Goal: Task Accomplishment & Management: Manage account settings

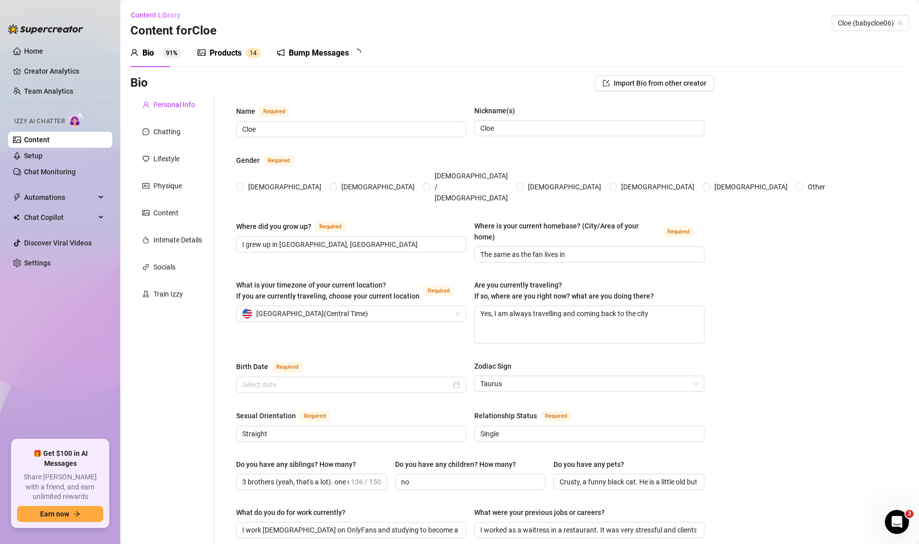
radio input "true"
type input "[DATE]"
click at [38, 70] on link "Creator Analytics" at bounding box center [64, 71] width 80 height 16
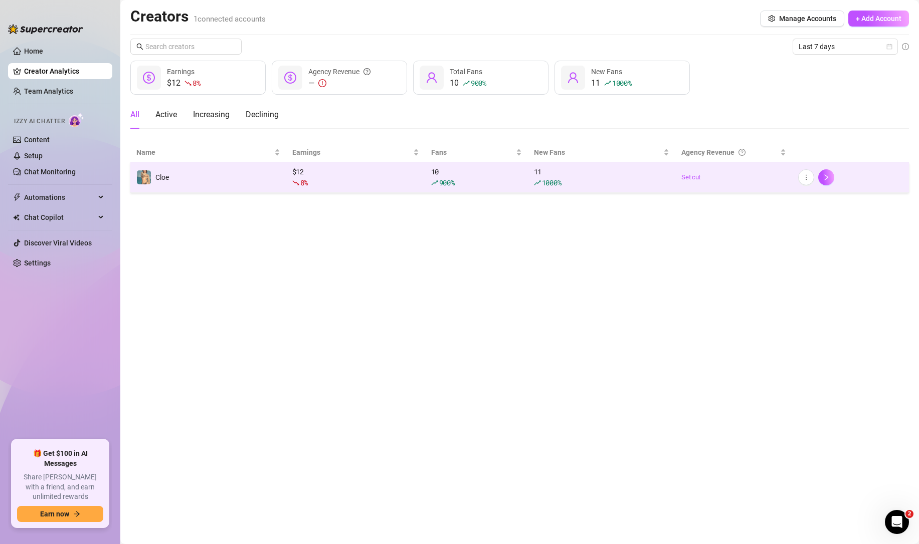
click at [365, 177] on div "$ 12 8 %" at bounding box center [355, 177] width 127 height 22
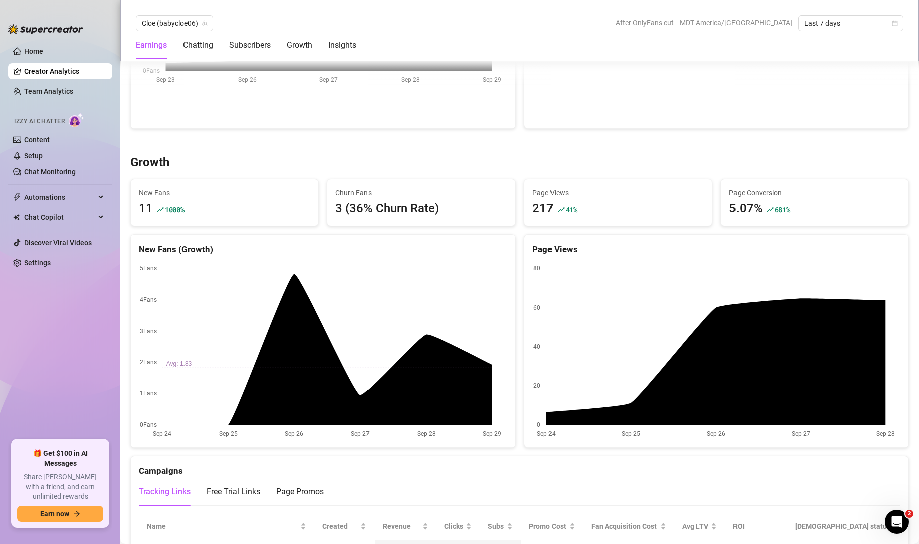
scroll to position [820, 0]
